Goal: Navigation & Orientation: Find specific page/section

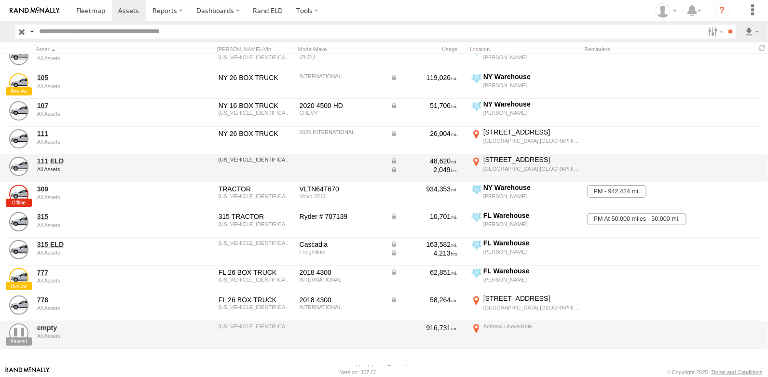
scroll to position [80, 0]
